Goal: Information Seeking & Learning: Learn about a topic

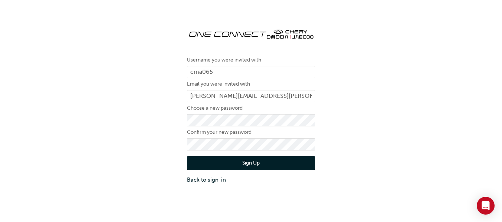
click at [196, 166] on button "Sign Up" at bounding box center [251, 163] width 128 height 14
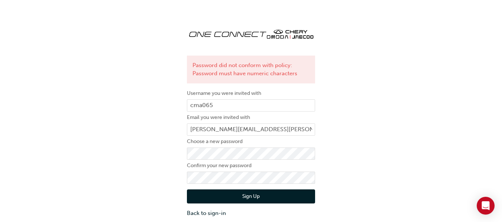
click at [356, 150] on div "Password did not conform with policy: Password must have numeric characters Use…" at bounding box center [251, 120] width 502 height 206
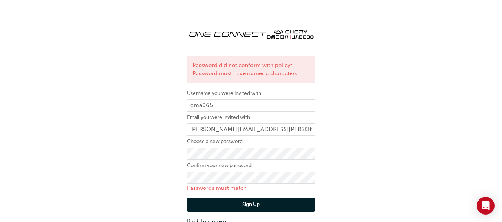
click at [336, 133] on div "Password did not conform with policy: Password must have numeric characters Use…" at bounding box center [251, 124] width 502 height 215
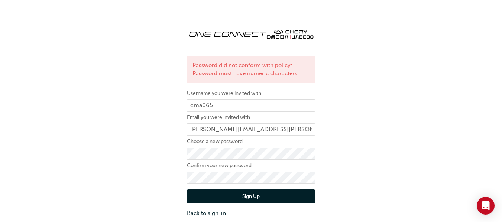
click at [263, 196] on button "Sign Up" at bounding box center [251, 197] width 128 height 14
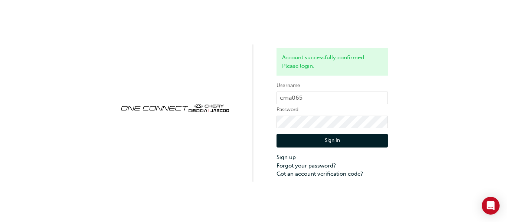
click at [300, 140] on button "Sign In" at bounding box center [332, 141] width 111 height 14
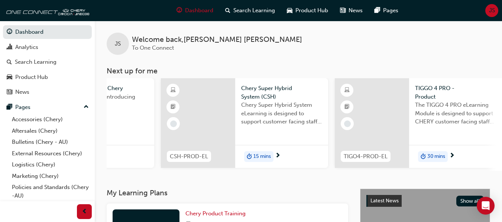
scroll to position [0, 465]
click at [199, 119] on div at bounding box center [200, 123] width 74 height 90
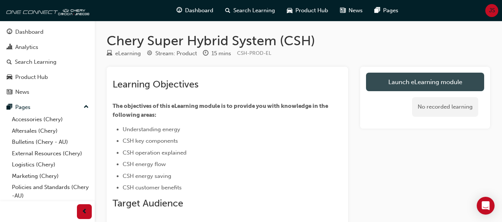
click at [404, 84] on link "Launch eLearning module" at bounding box center [425, 82] width 118 height 19
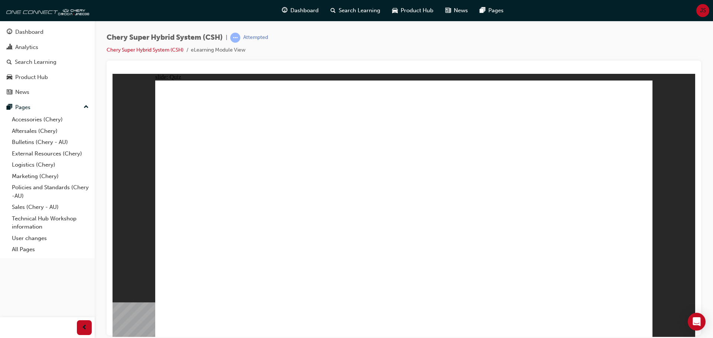
radio input "true"
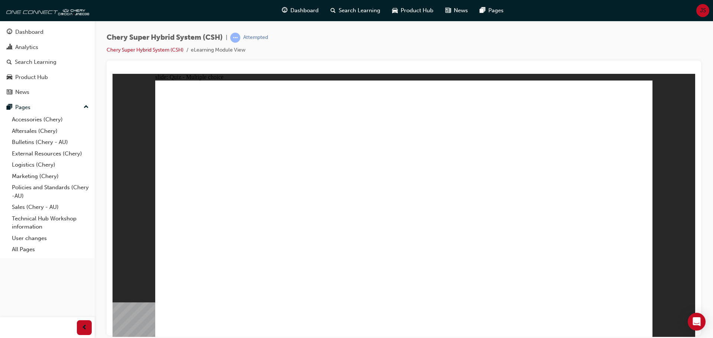
radio input "true"
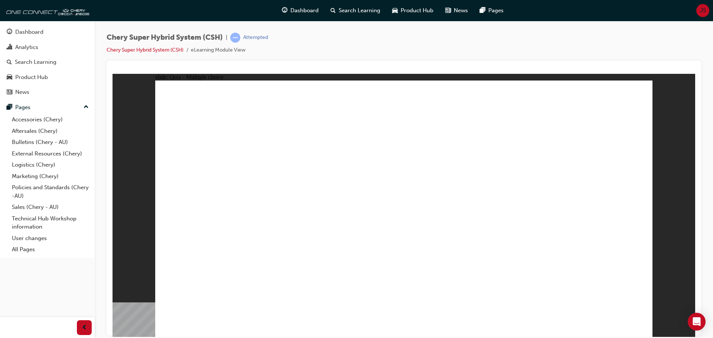
radio input "true"
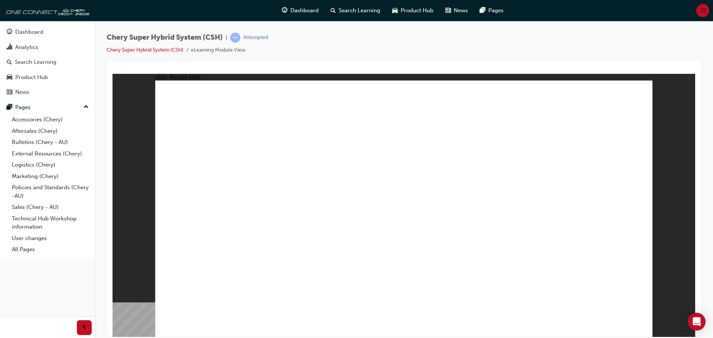
radio input "true"
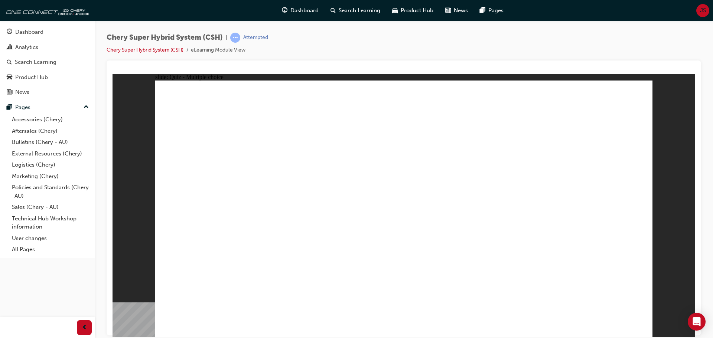
radio input "true"
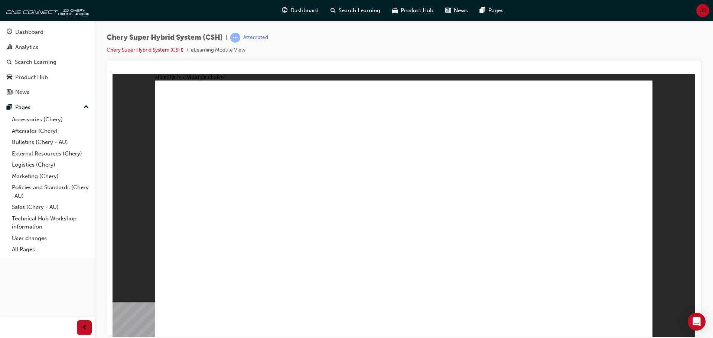
radio input "true"
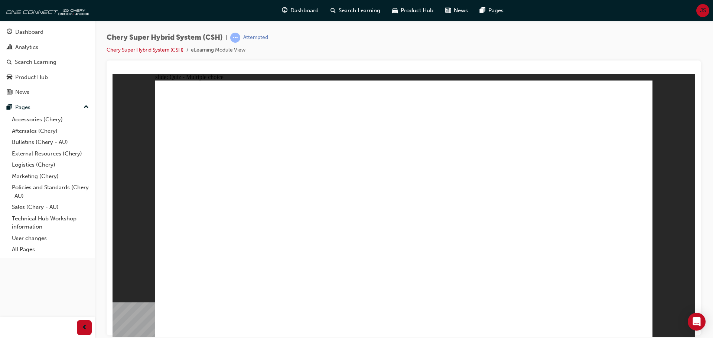
radio input "true"
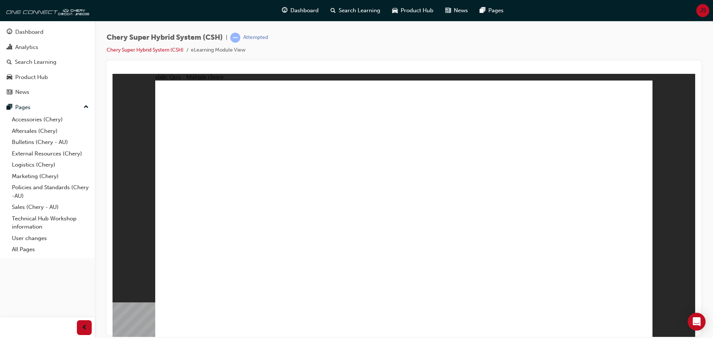
radio input "true"
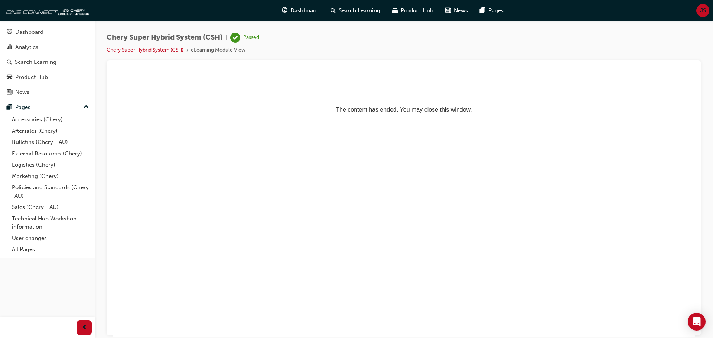
click at [415, 113] on p "The content has ended. You may close this window." at bounding box center [403, 95] width 577 height 33
click at [44, 13] on img at bounding box center [46, 10] width 85 height 15
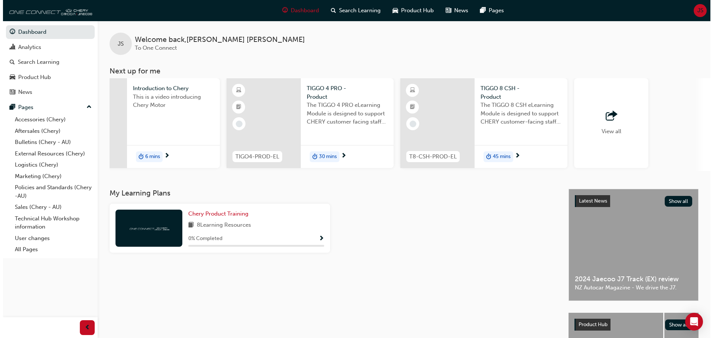
scroll to position [0, 431]
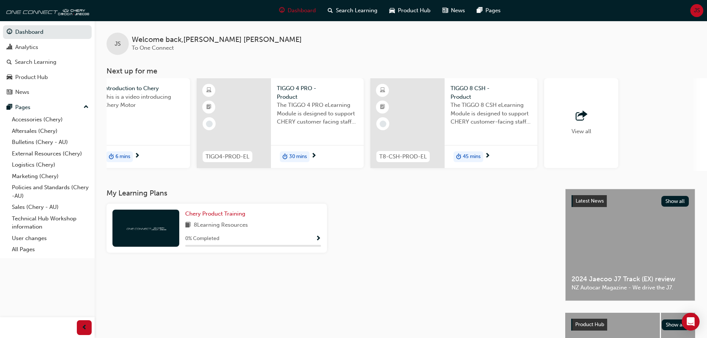
click at [462, 154] on div "45 mins" at bounding box center [469, 157] width 30 height 11
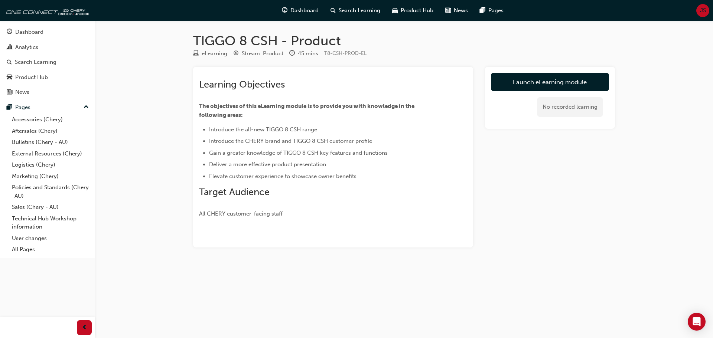
click at [507, 87] on link "Launch eLearning module" at bounding box center [550, 82] width 118 height 19
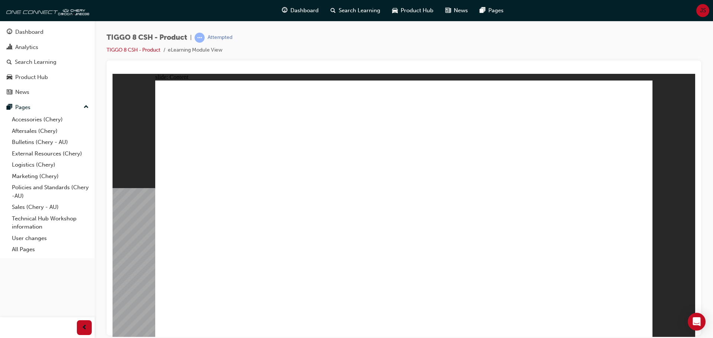
drag, startPoint x: 610, startPoint y: 124, endPoint x: 610, endPoint y: 130, distance: 6.7
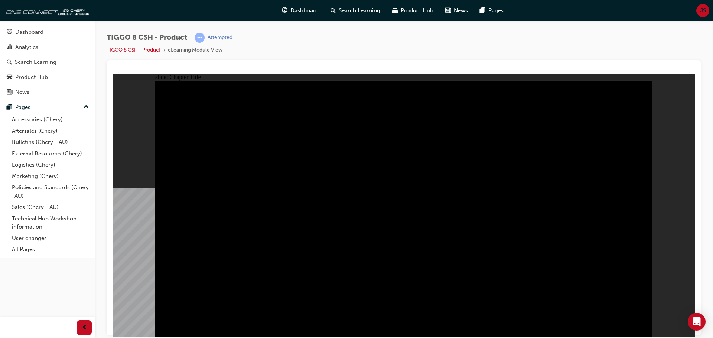
drag, startPoint x: 513, startPoint y: 198, endPoint x: 567, endPoint y: 195, distance: 54.3
drag, startPoint x: 530, startPoint y: 182, endPoint x: 485, endPoint y: 186, distance: 45.2
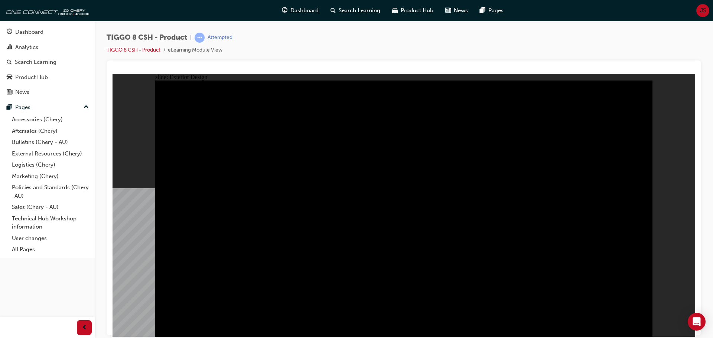
drag, startPoint x: 505, startPoint y: 190, endPoint x: 316, endPoint y: 200, distance: 189.6
drag, startPoint x: 308, startPoint y: 200, endPoint x: 442, endPoint y: 202, distance: 133.7
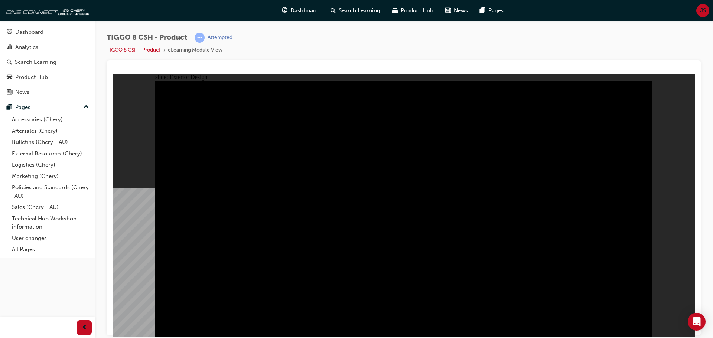
type input "9.14"
drag, startPoint x: 181, startPoint y: 110, endPoint x: 213, endPoint y: 115, distance: 31.9
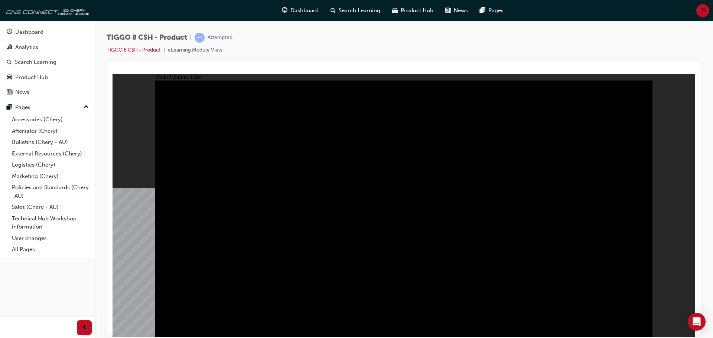
drag, startPoint x: 642, startPoint y: 328, endPoint x: 636, endPoint y: 326, distance: 5.4
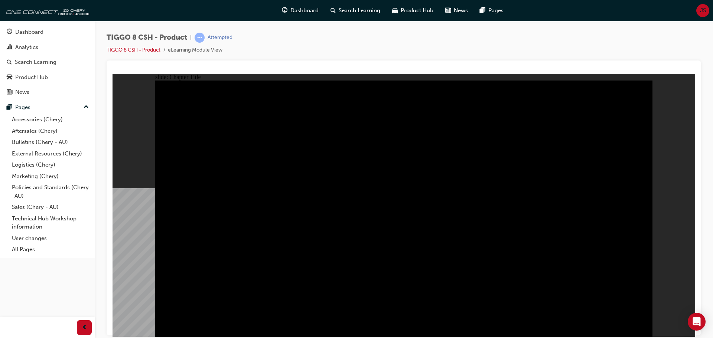
radio input "true"
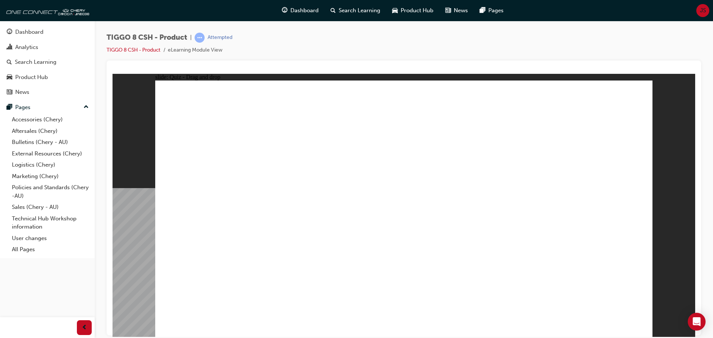
drag, startPoint x: 435, startPoint y: 167, endPoint x: 411, endPoint y: 230, distance: 67.2
drag, startPoint x: 538, startPoint y: 162, endPoint x: 602, endPoint y: 229, distance: 93.0
drag, startPoint x: 486, startPoint y: 115, endPoint x: 306, endPoint y: 230, distance: 213.7
drag, startPoint x: 574, startPoint y: 104, endPoint x: 201, endPoint y: 214, distance: 388.4
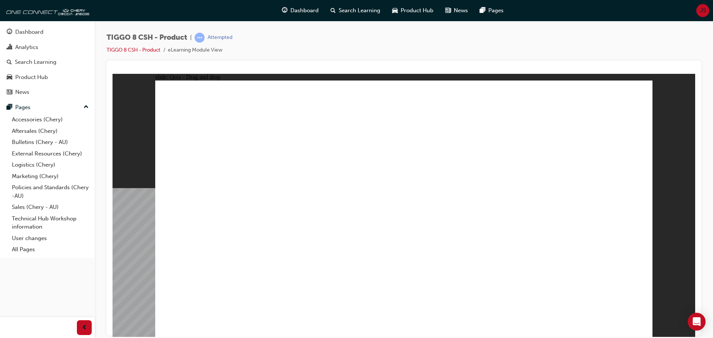
drag, startPoint x: 375, startPoint y: 111, endPoint x: 487, endPoint y: 219, distance: 155.7
checkbox input "true"
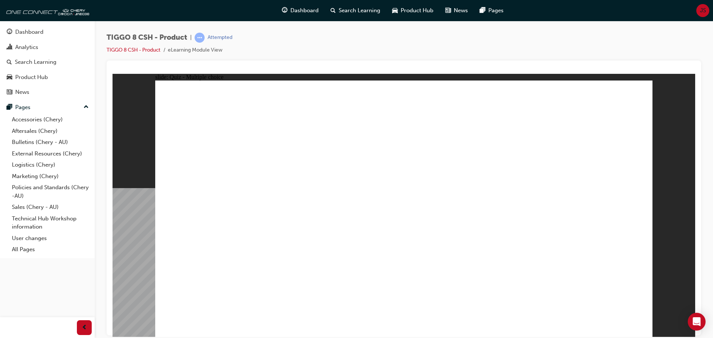
checkbox input "false"
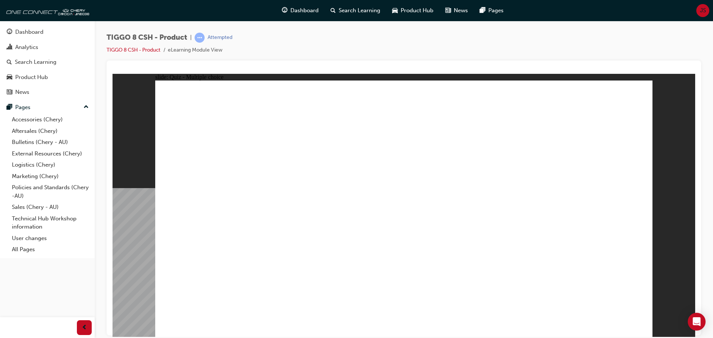
radio input "true"
drag, startPoint x: 408, startPoint y: 108, endPoint x: 469, endPoint y: 245, distance: 149.8
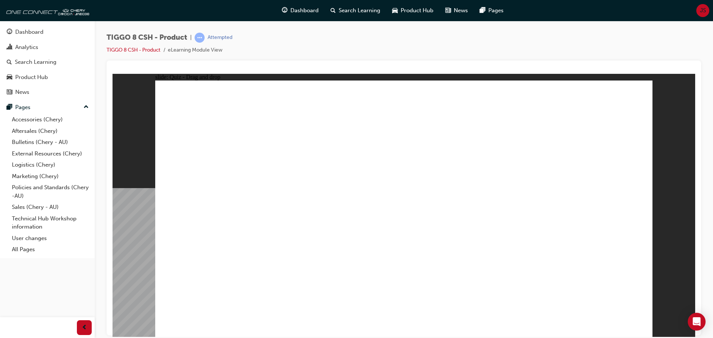
drag, startPoint x: 503, startPoint y: 108, endPoint x: 460, endPoint y: 244, distance: 143.0
drag, startPoint x: 506, startPoint y: 127, endPoint x: 422, endPoint y: 276, distance: 170.4
drag, startPoint x: 580, startPoint y: 110, endPoint x: 504, endPoint y: 251, distance: 159.8
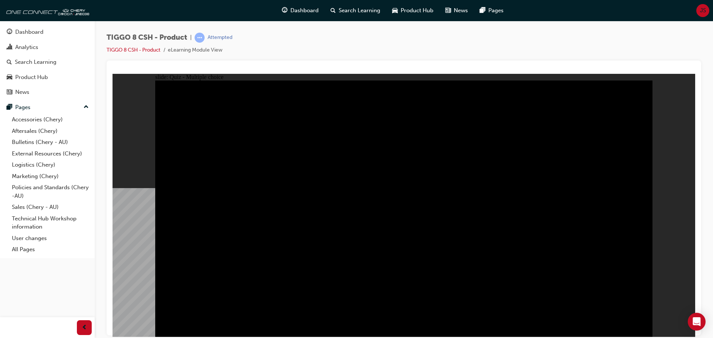
radio input "true"
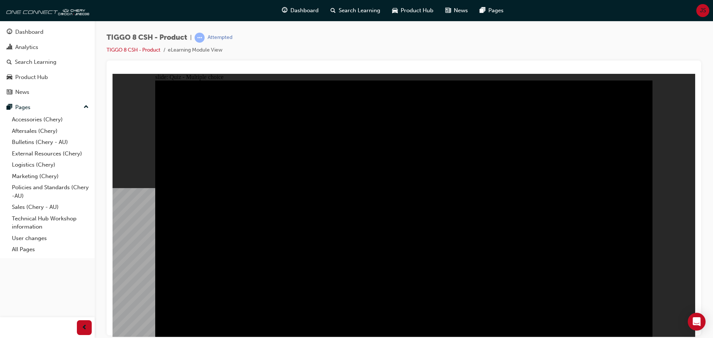
radio input "true"
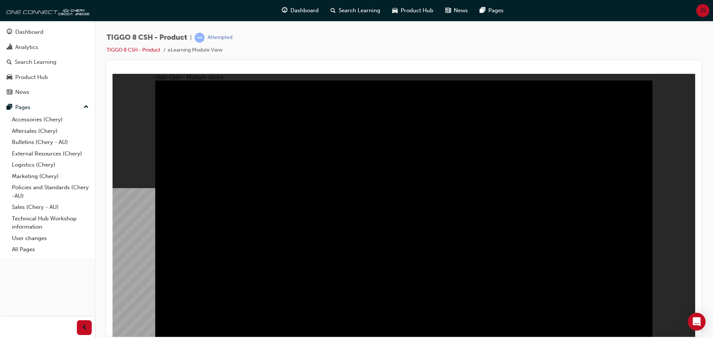
checkbox input "true"
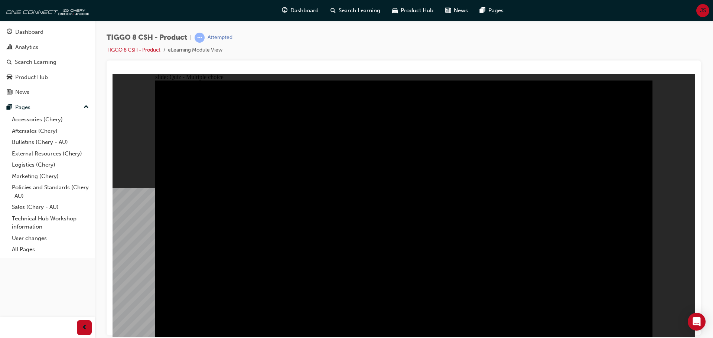
checkbox input "true"
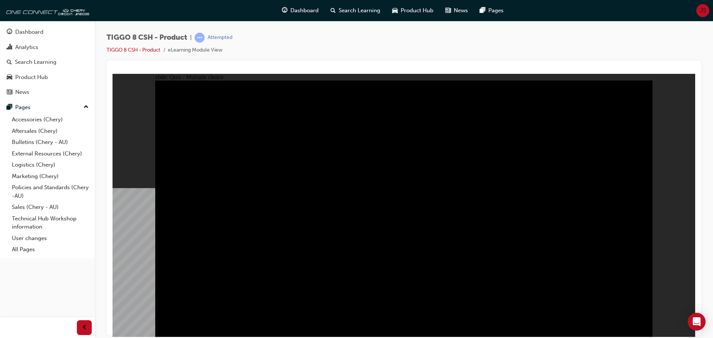
checkbox input "true"
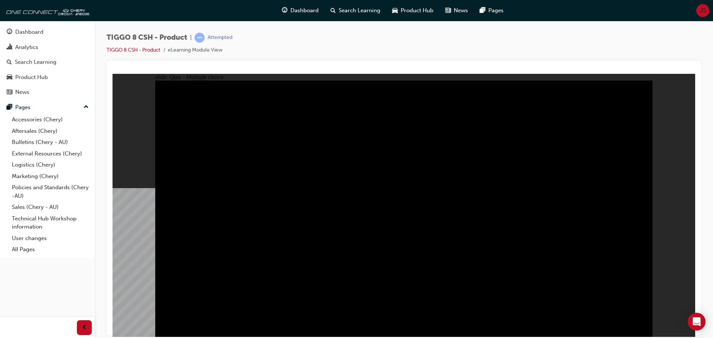
checkbox input "true"
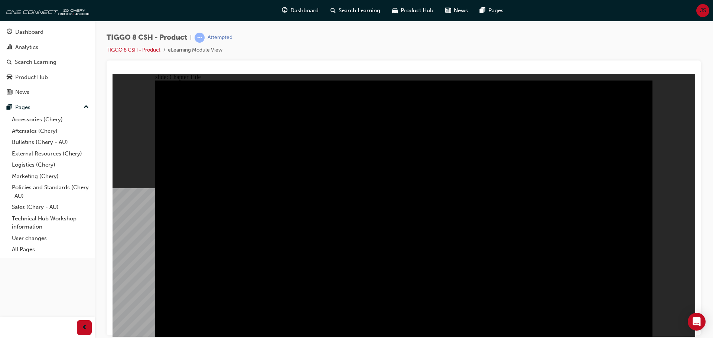
radio input "true"
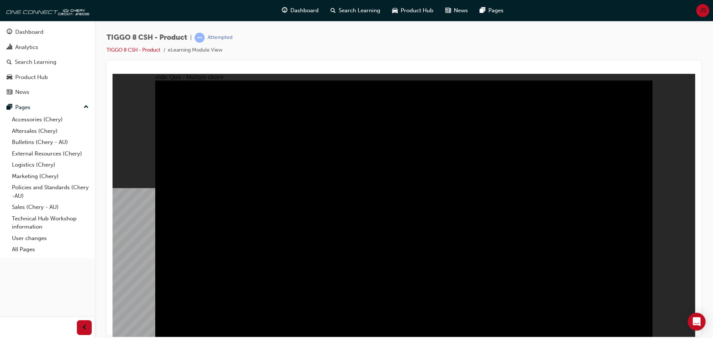
radio input "true"
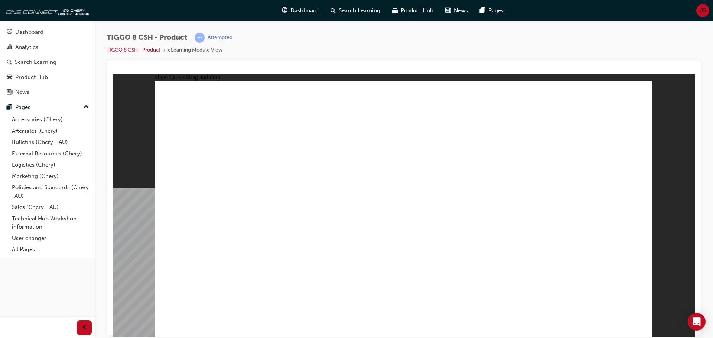
drag, startPoint x: 496, startPoint y: 107, endPoint x: 335, endPoint y: 220, distance: 197.2
drag, startPoint x: 541, startPoint y: 158, endPoint x: 604, endPoint y: 216, distance: 86.2
drag, startPoint x: 452, startPoint y: 153, endPoint x: 420, endPoint y: 214, distance: 69.1
drag, startPoint x: 575, startPoint y: 113, endPoint x: 194, endPoint y: 222, distance: 396.6
drag, startPoint x: 371, startPoint y: 112, endPoint x: 482, endPoint y: 224, distance: 157.0
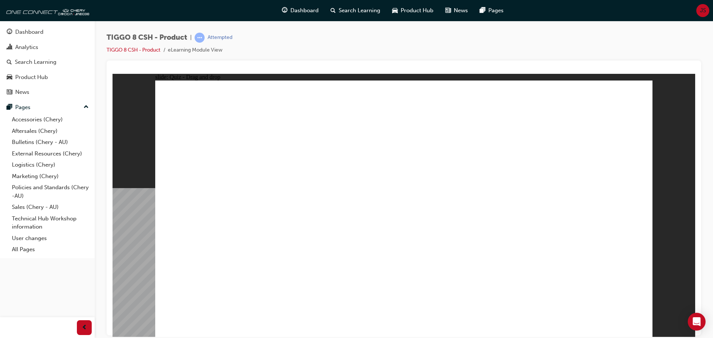
checkbox input "true"
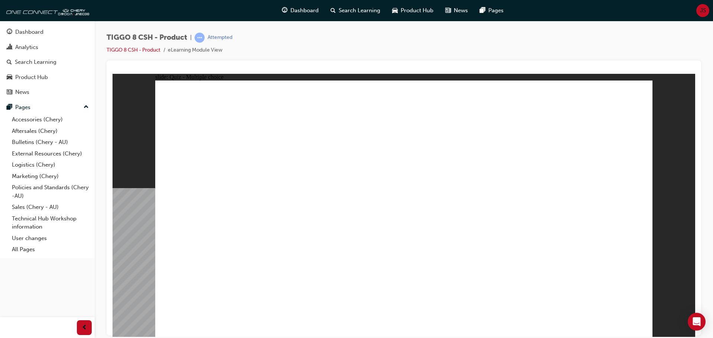
radio input "true"
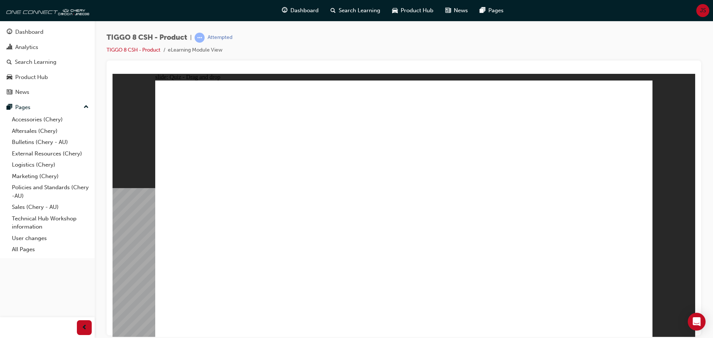
drag, startPoint x: 405, startPoint y: 110, endPoint x: 435, endPoint y: 227, distance: 121.0
drag, startPoint x: 492, startPoint y: 110, endPoint x: 510, endPoint y: 226, distance: 117.2
drag, startPoint x: 578, startPoint y: 108, endPoint x: 424, endPoint y: 246, distance: 207.0
drag, startPoint x: 600, startPoint y: 130, endPoint x: 532, endPoint y: 248, distance: 136.9
drag, startPoint x: 507, startPoint y: 147, endPoint x: 500, endPoint y: 153, distance: 8.4
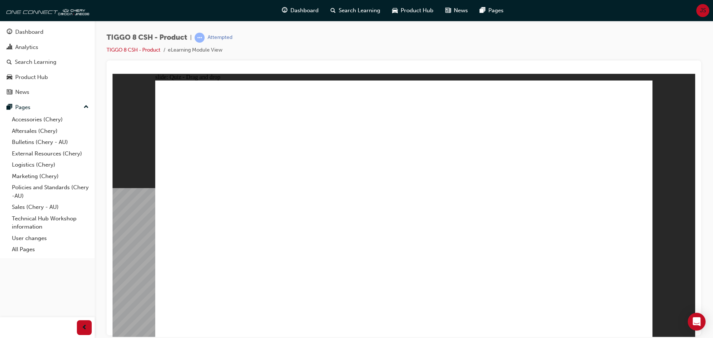
drag, startPoint x: 499, startPoint y: 125, endPoint x: 440, endPoint y: 257, distance: 144.8
drag, startPoint x: 421, startPoint y: 126, endPoint x: 532, endPoint y: 258, distance: 172.8
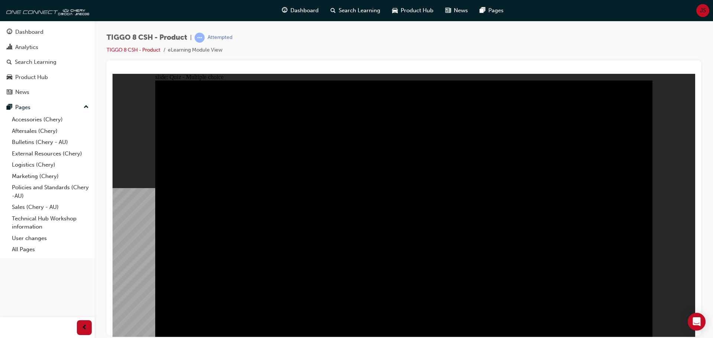
radio input "true"
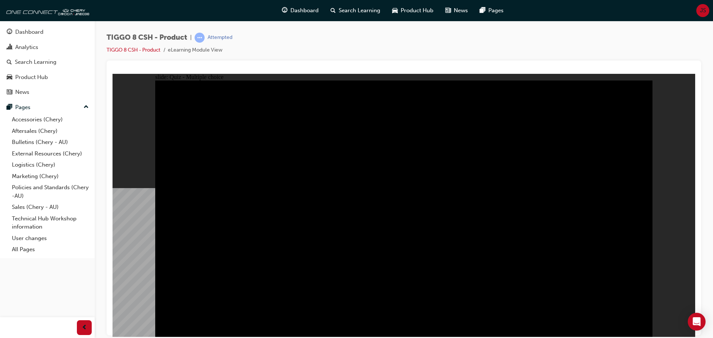
radio input "true"
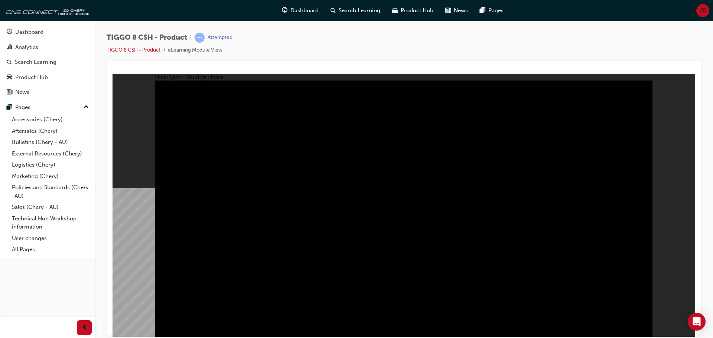
checkbox input "true"
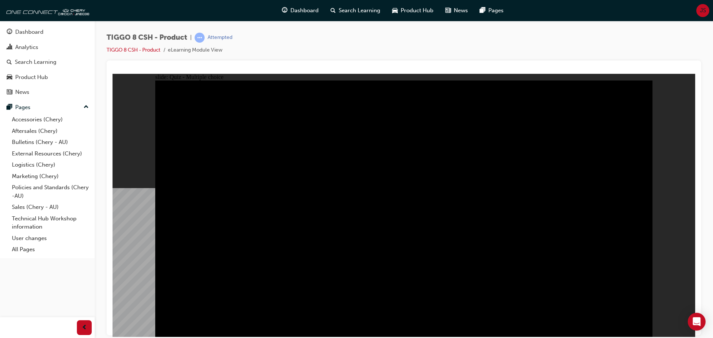
checkbox input "true"
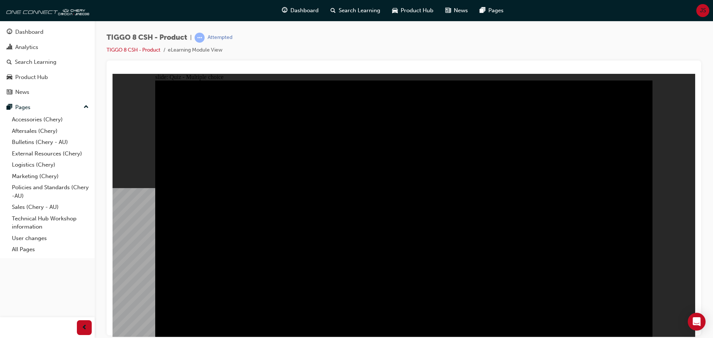
checkbox input "true"
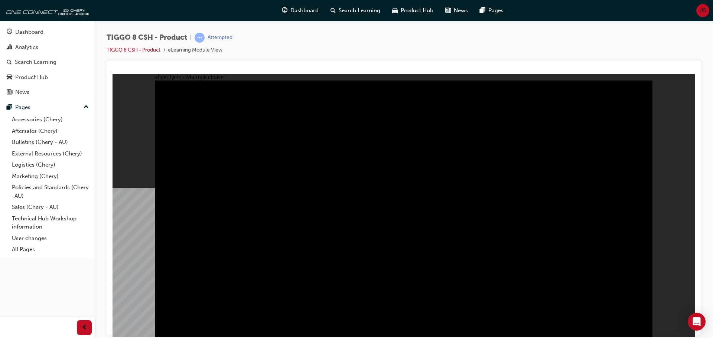
checkbox input "true"
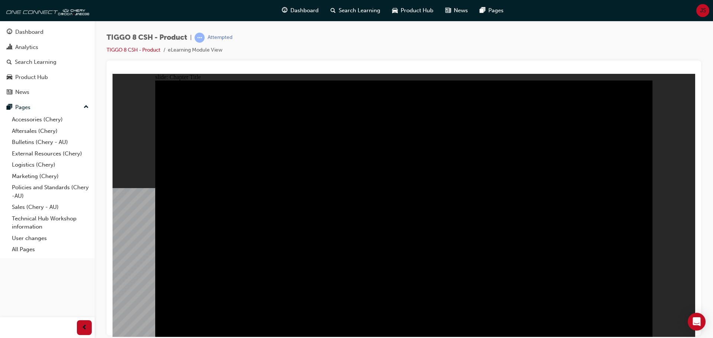
radio input "true"
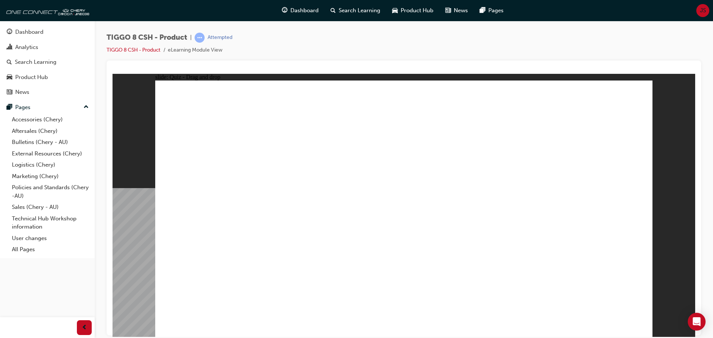
drag, startPoint x: 445, startPoint y: 157, endPoint x: 417, endPoint y: 230, distance: 78.1
drag, startPoint x: 478, startPoint y: 110, endPoint x: 324, endPoint y: 218, distance: 187.9
drag, startPoint x: 541, startPoint y: 166, endPoint x: 594, endPoint y: 227, distance: 80.8
drag, startPoint x: 421, startPoint y: 165, endPoint x: 211, endPoint y: 239, distance: 222.2
drag, startPoint x: 374, startPoint y: 136, endPoint x: 475, endPoint y: 234, distance: 141.0
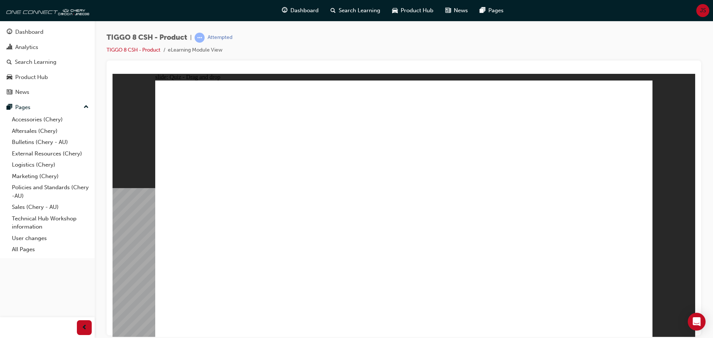
checkbox input "true"
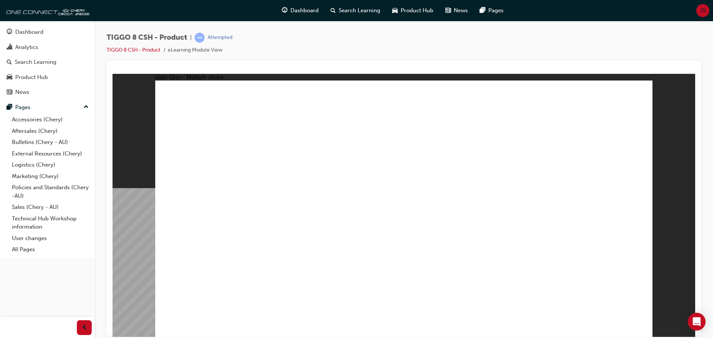
radio input "true"
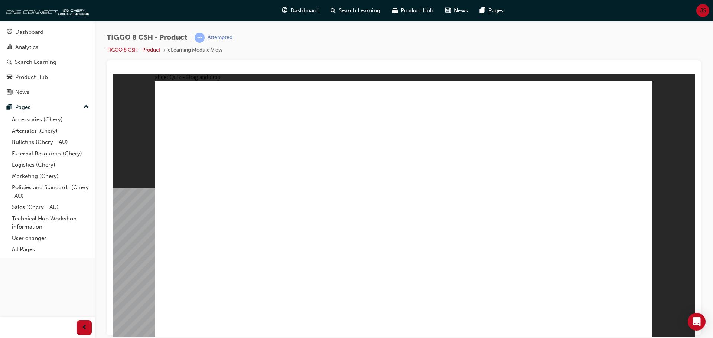
drag, startPoint x: 584, startPoint y: 131, endPoint x: 450, endPoint y: 238, distance: 171.8
drag, startPoint x: 586, startPoint y: 107, endPoint x: 520, endPoint y: 224, distance: 134.4
drag, startPoint x: 514, startPoint y: 151, endPoint x: 521, endPoint y: 247, distance: 96.4
drag, startPoint x: 498, startPoint y: 131, endPoint x: 521, endPoint y: 249, distance: 120.5
drag, startPoint x: 498, startPoint y: 112, endPoint x: 521, endPoint y: 259, distance: 149.2
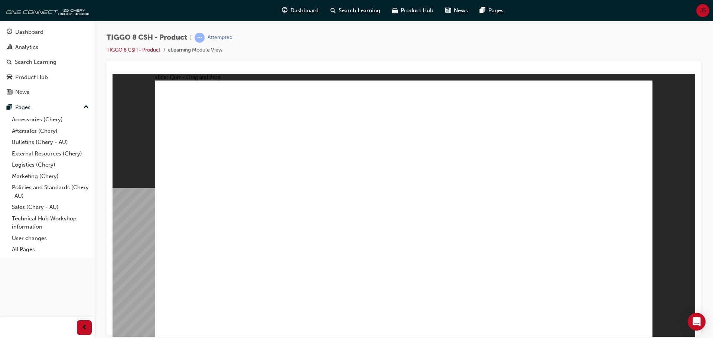
drag, startPoint x: 422, startPoint y: 128, endPoint x: 524, endPoint y: 260, distance: 166.0
drag, startPoint x: 414, startPoint y: 114, endPoint x: 450, endPoint y: 278, distance: 168.0
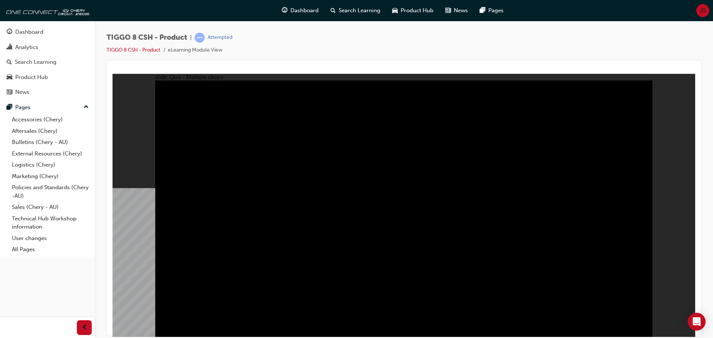
radio input "true"
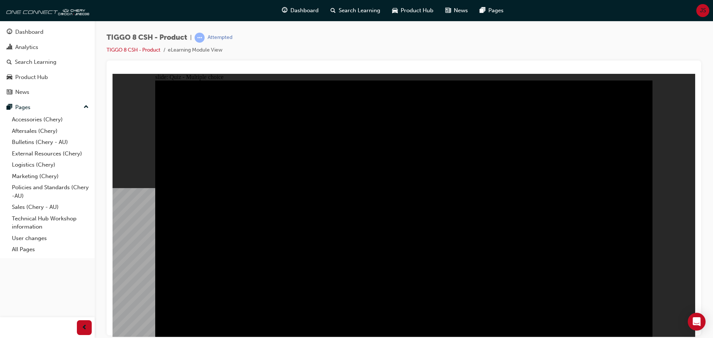
radio input "true"
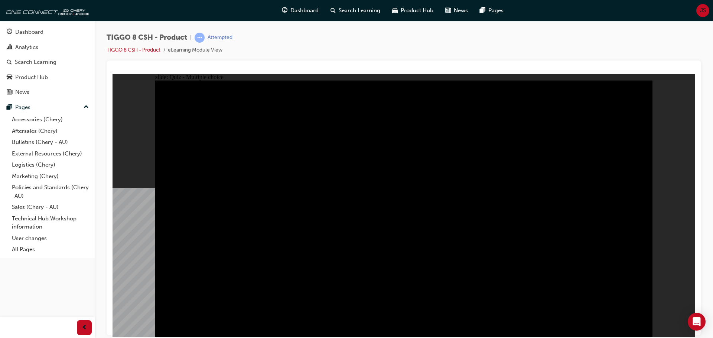
radio input "true"
drag, startPoint x: 407, startPoint y: 259, endPoint x: 408, endPoint y: 254, distance: 4.8
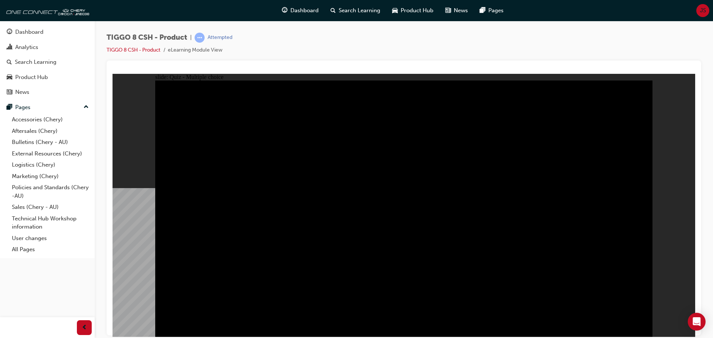
checkbox input "true"
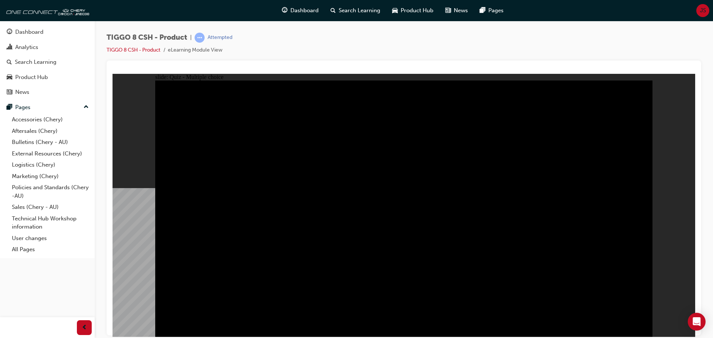
checkbox input "true"
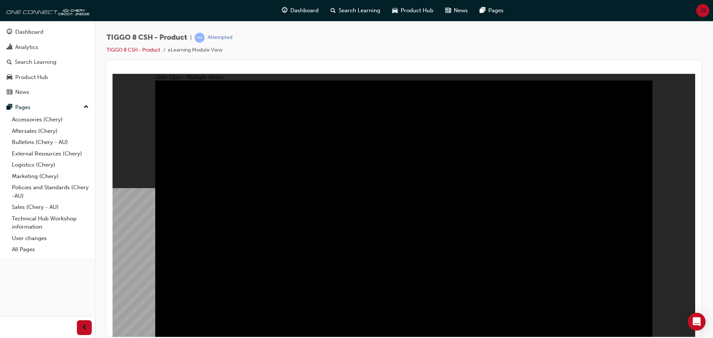
checkbox input "true"
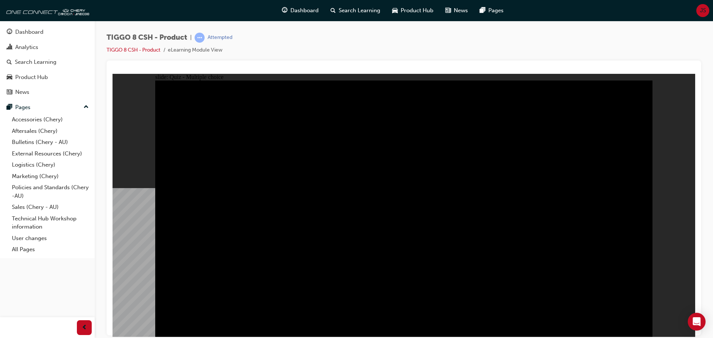
checkbox input "true"
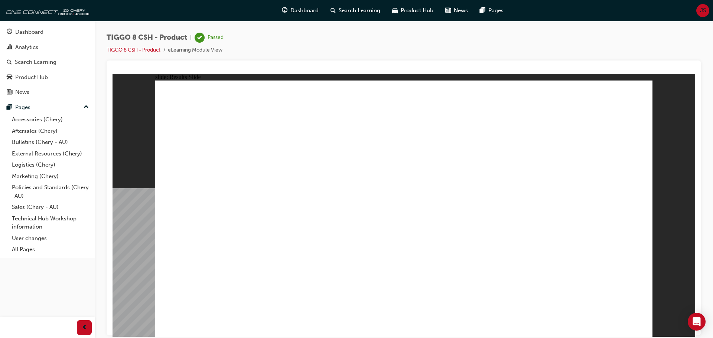
drag, startPoint x: 545, startPoint y: 289, endPoint x: 535, endPoint y: 280, distance: 13.2
click at [75, 9] on img at bounding box center [46, 10] width 85 height 15
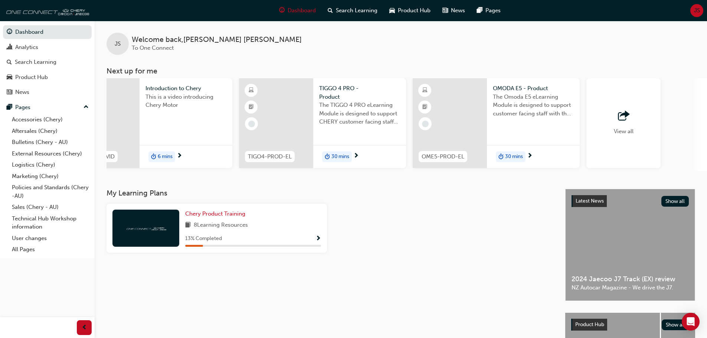
scroll to position [0, 385]
